Goal: Information Seeking & Learning: Find specific fact

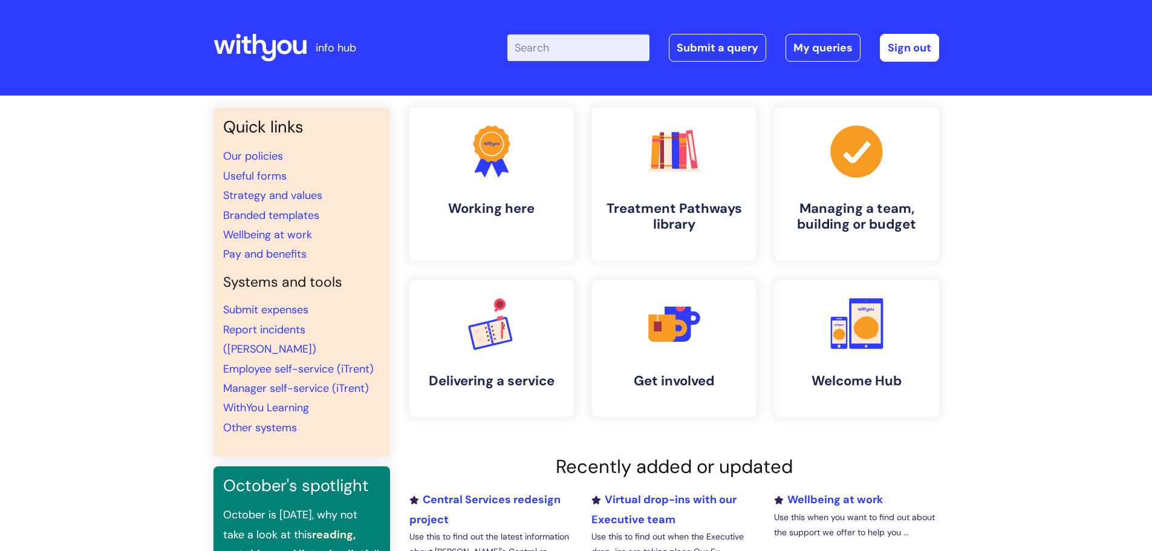
click at [597, 48] on input "Enter your search term here..." at bounding box center [578, 47] width 142 height 27
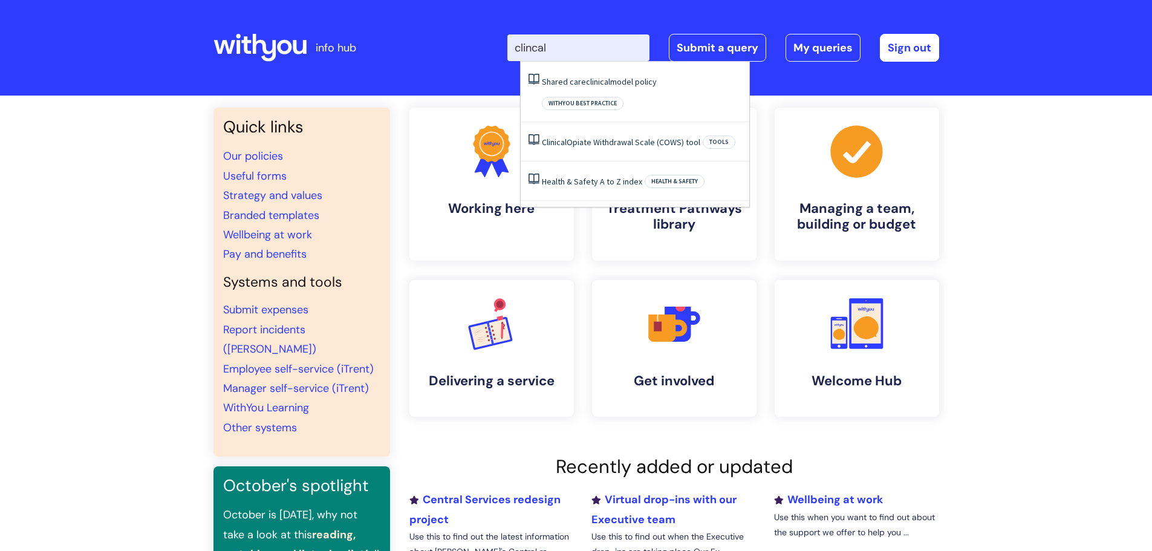
type input "clincal"
click button "Search" at bounding box center [0, 0] width 0 height 0
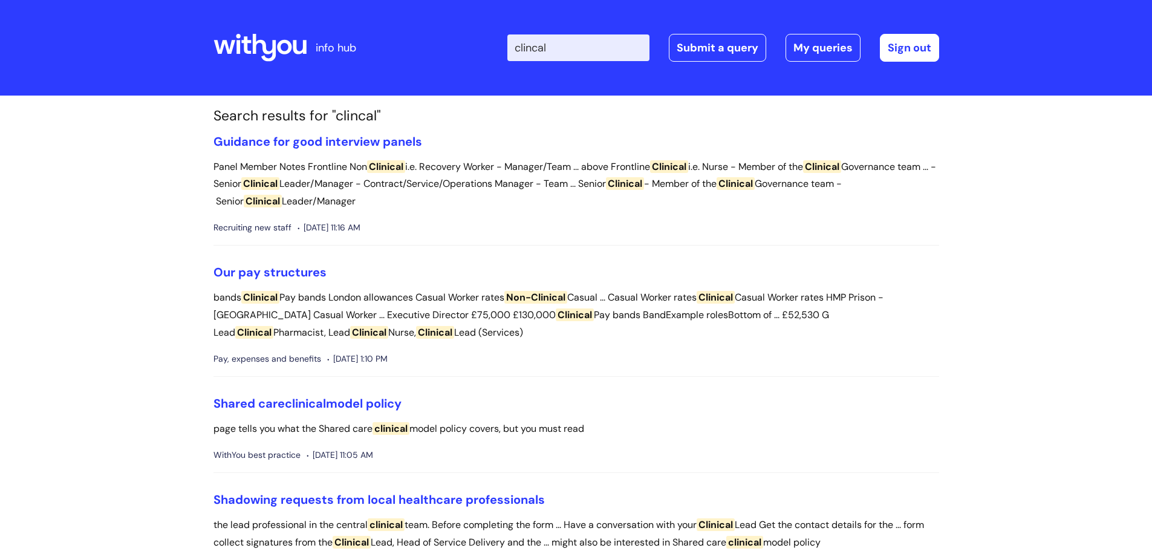
drag, startPoint x: 591, startPoint y: 54, endPoint x: 440, endPoint y: 62, distance: 152.0
click at [452, 63] on div "Enter your search term here... clincal Search Submit a query My queries Welcome…" at bounding box center [666, 47] width 545 height 71
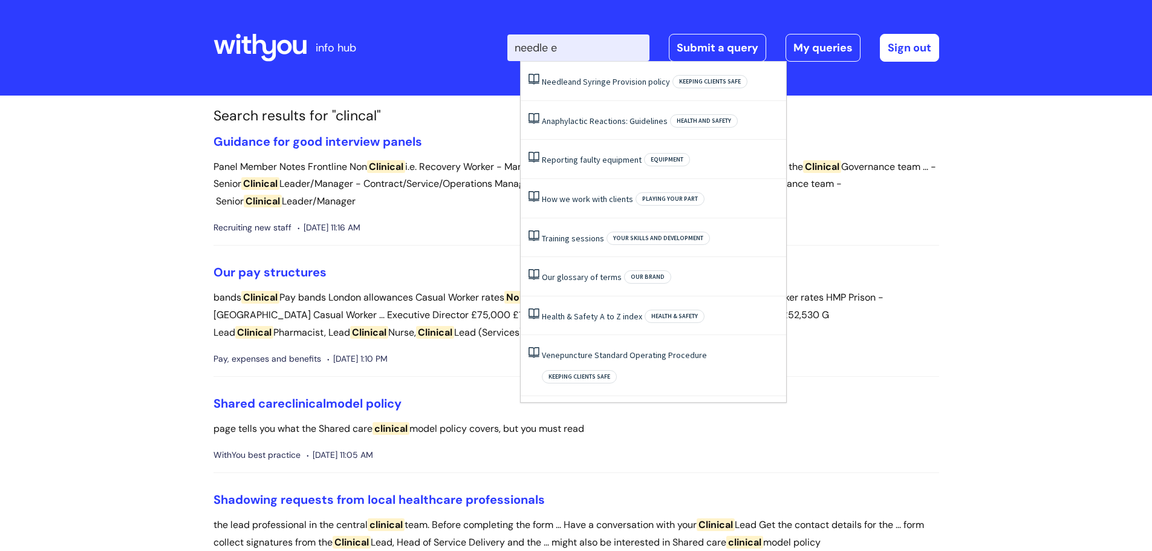
type input "needle ex"
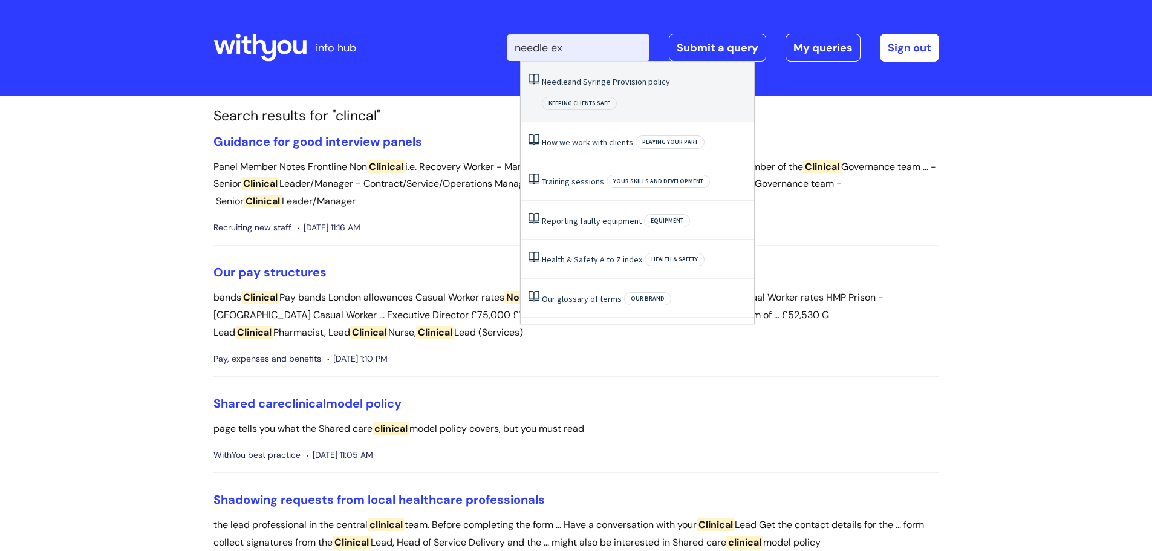
click at [607, 77] on link "Needle and Syringe Provision policy" at bounding box center [606, 81] width 128 height 11
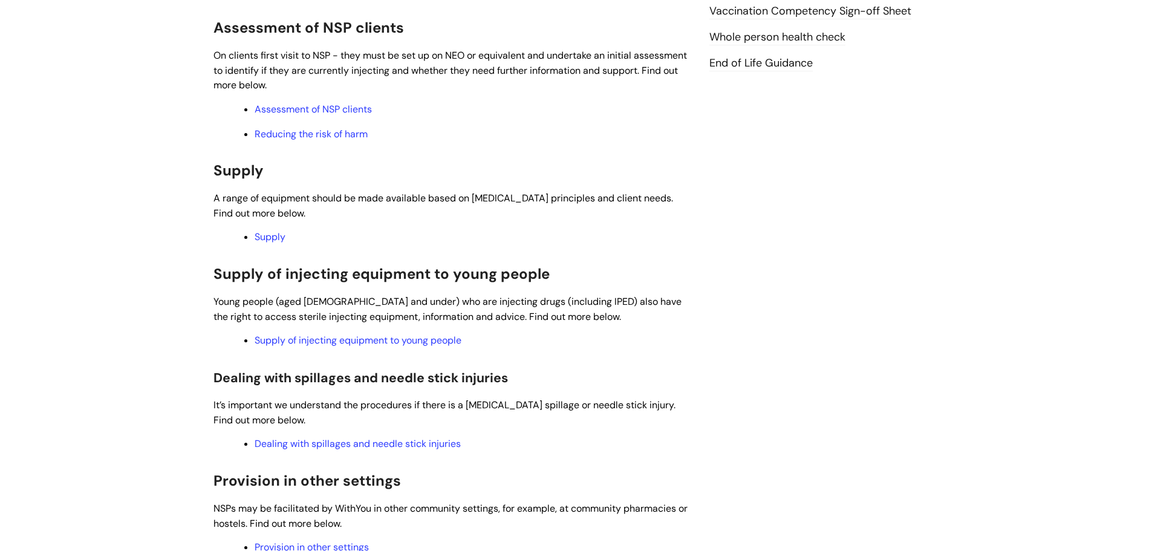
scroll to position [786, 0]
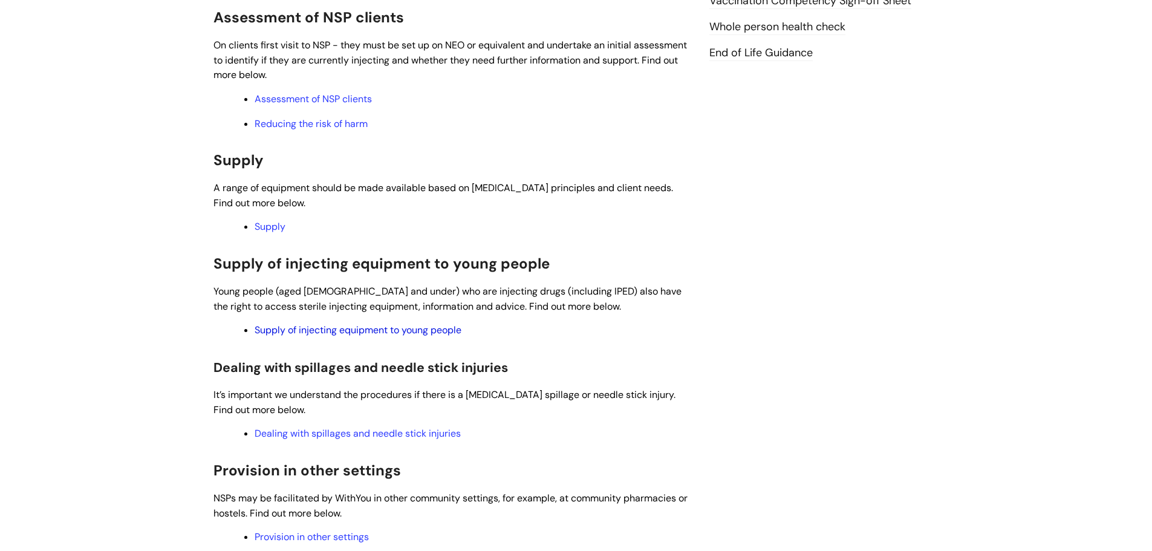
click at [332, 328] on link "Supply of injecting equipment to young people" at bounding box center [358, 330] width 207 height 13
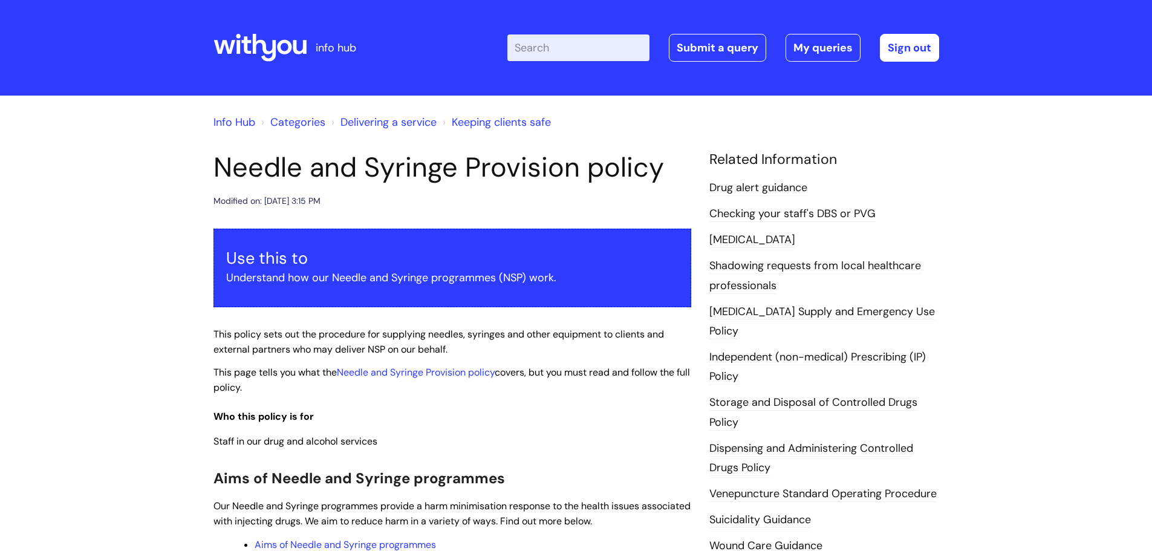
scroll to position [786, 0]
